Goal: Transaction & Acquisition: Book appointment/travel/reservation

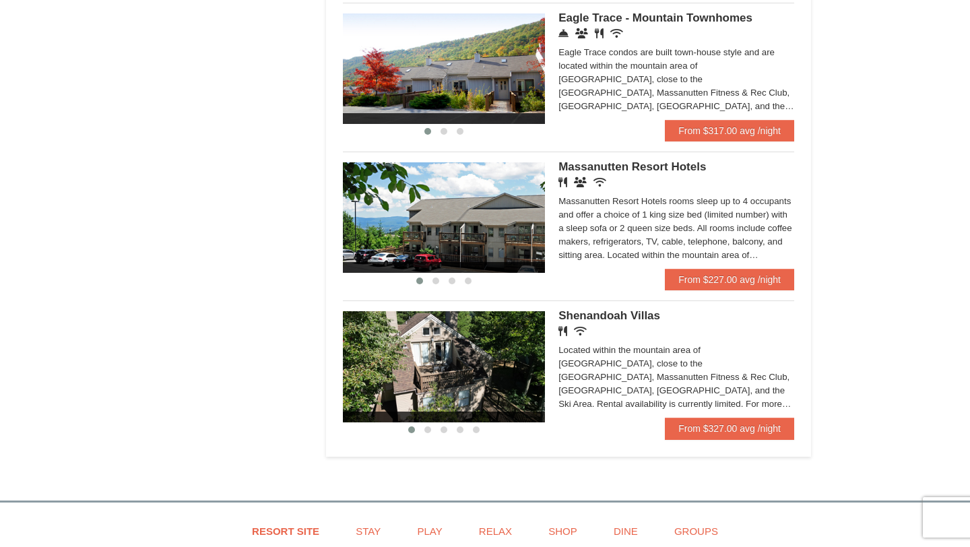
scroll to position [749, 0]
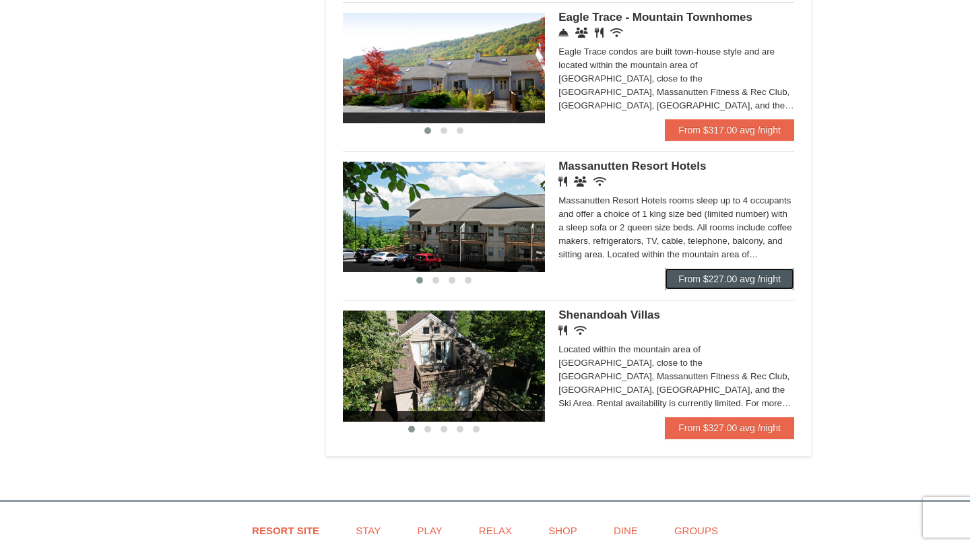
click at [730, 284] on link "From $227.00 avg /night" at bounding box center [729, 279] width 129 height 22
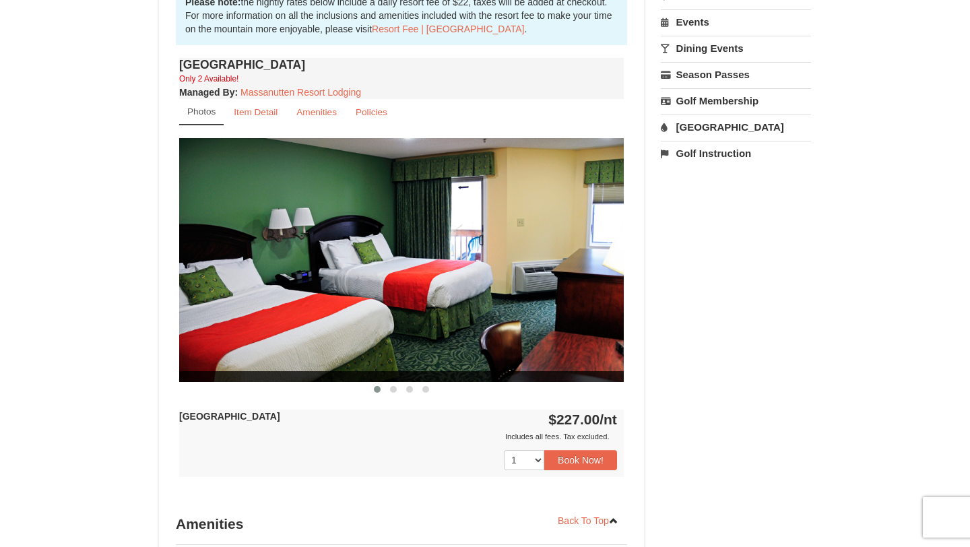
scroll to position [455, 0]
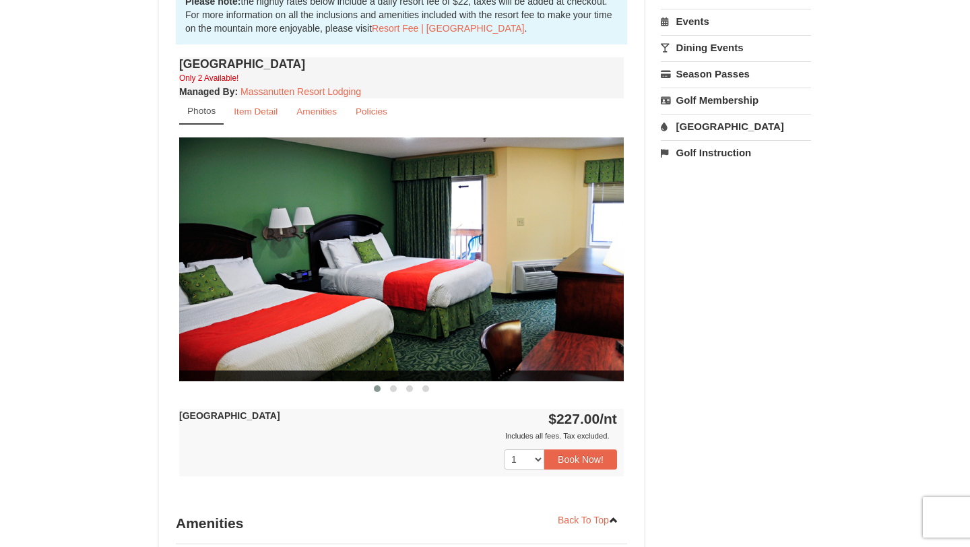
click at [540, 302] on img at bounding box center [401, 258] width 445 height 243
click at [594, 284] on img at bounding box center [401, 258] width 445 height 243
click at [608, 274] on img at bounding box center [401, 258] width 445 height 243
click at [396, 387] on span at bounding box center [393, 388] width 7 height 7
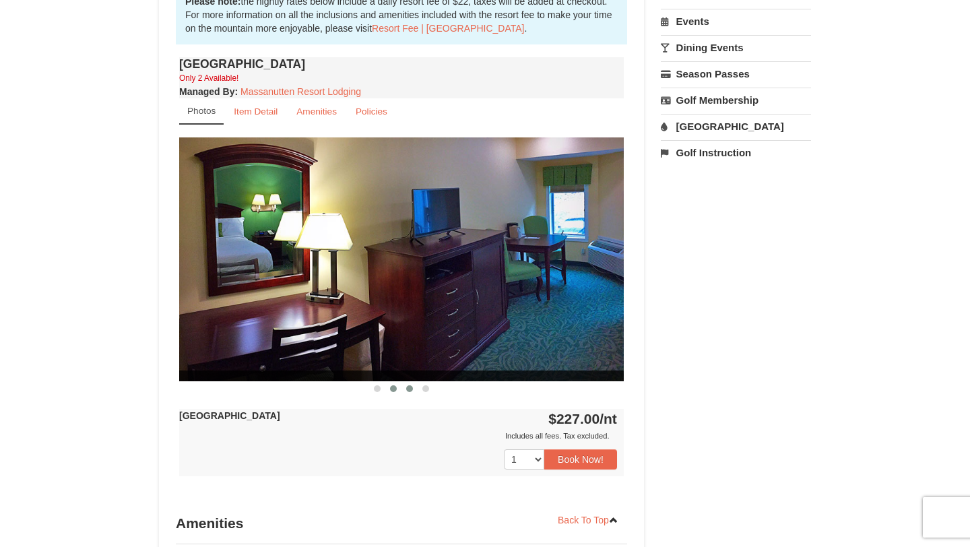
click at [412, 388] on span at bounding box center [409, 388] width 7 height 7
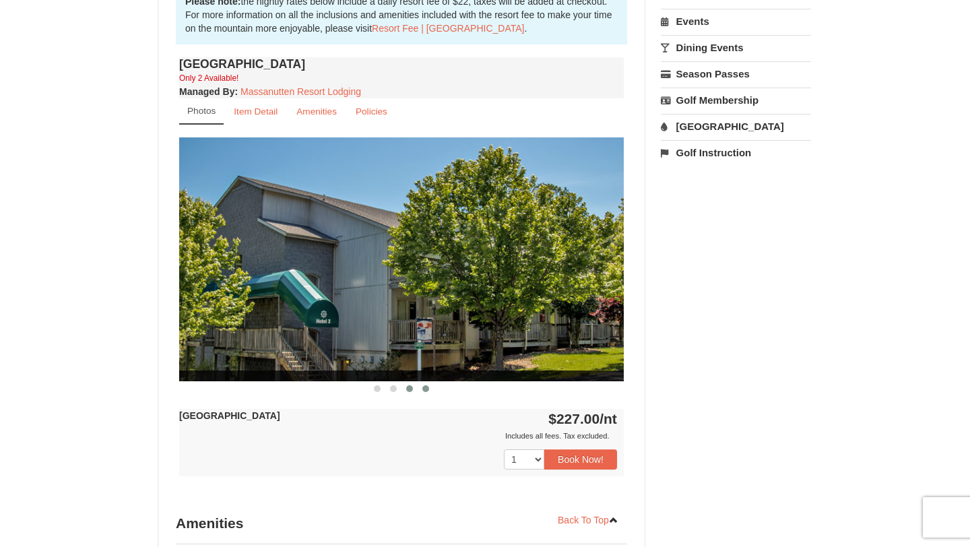
click at [422, 388] on span at bounding box center [425, 388] width 7 height 7
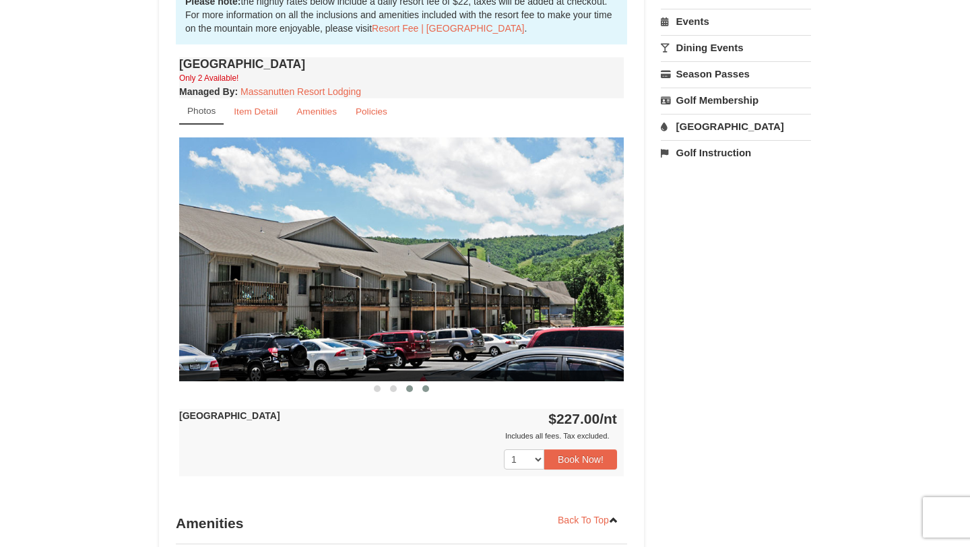
click at [411, 387] on span at bounding box center [409, 388] width 7 height 7
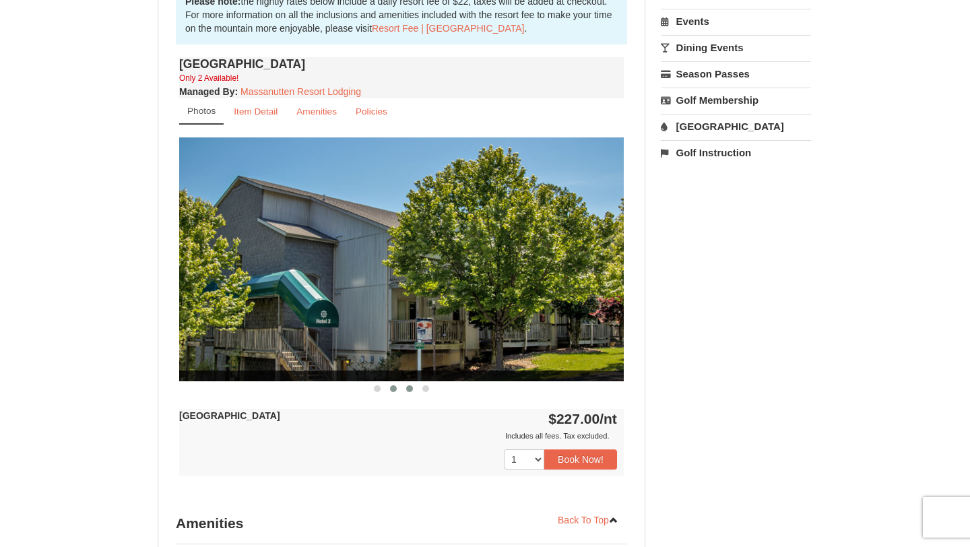
click at [389, 385] on button at bounding box center [393, 388] width 16 height 13
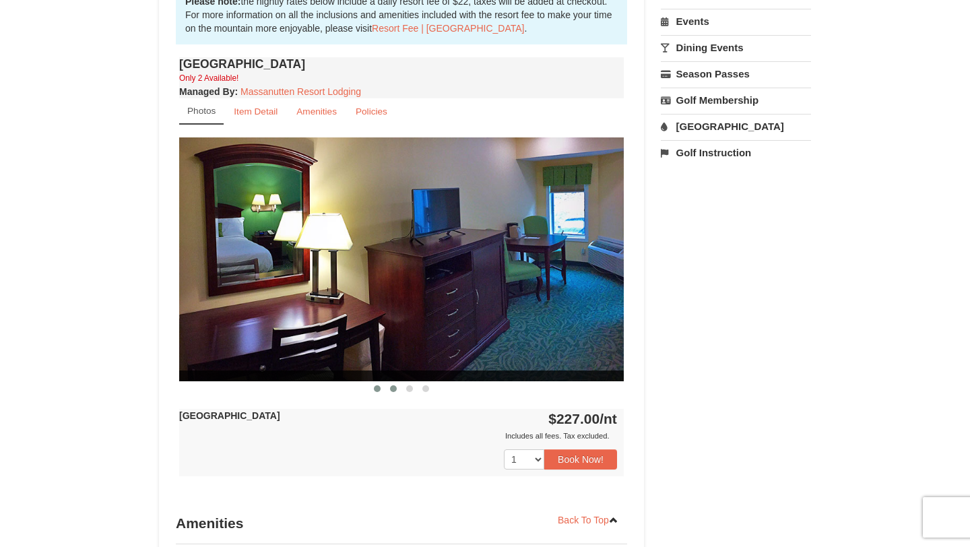
click at [377, 388] on span at bounding box center [377, 388] width 7 height 7
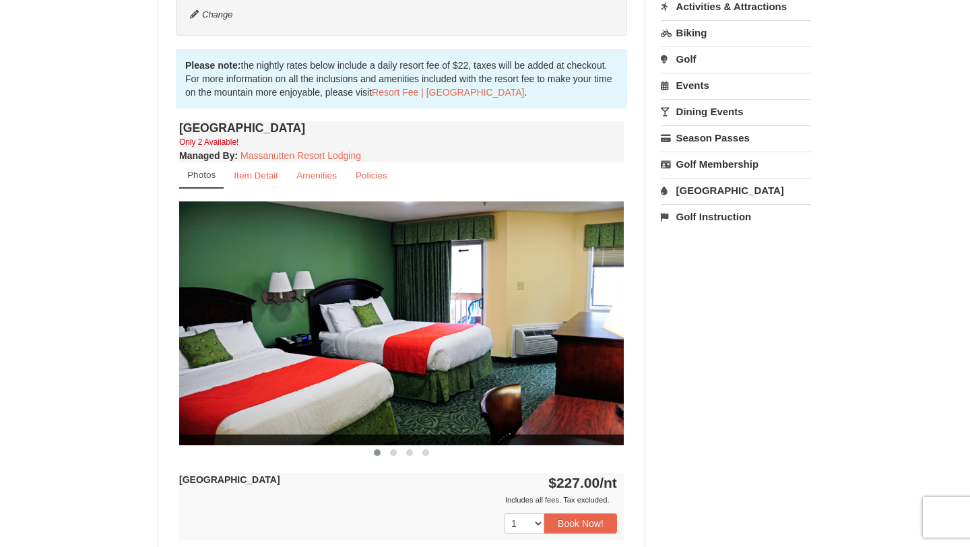
scroll to position [410, 0]
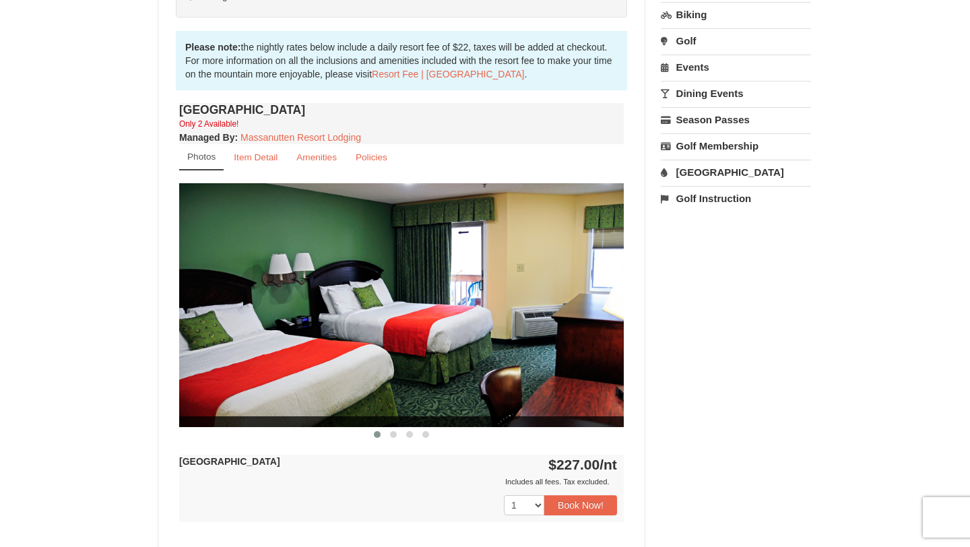
click at [597, 311] on img at bounding box center [401, 304] width 445 height 243
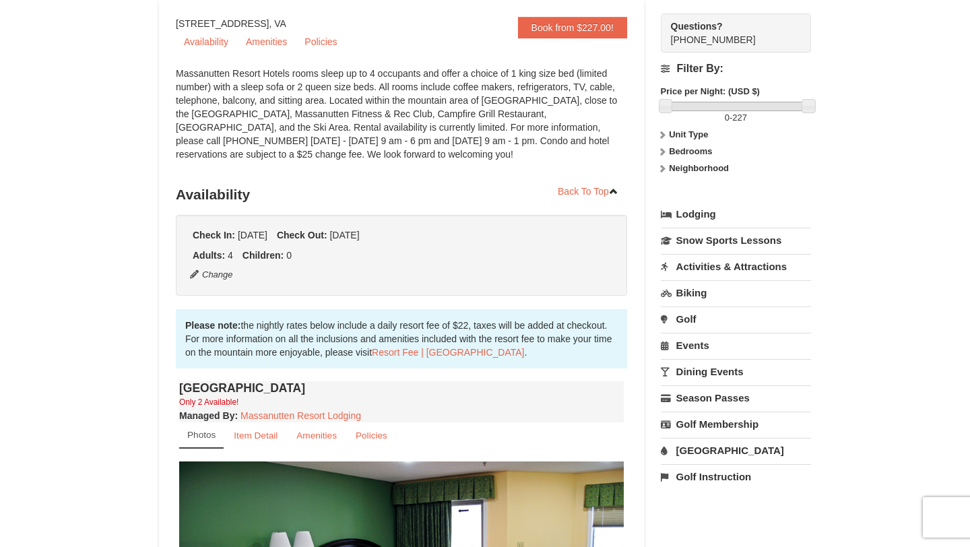
scroll to position [0, 0]
